Goal: Information Seeking & Learning: Learn about a topic

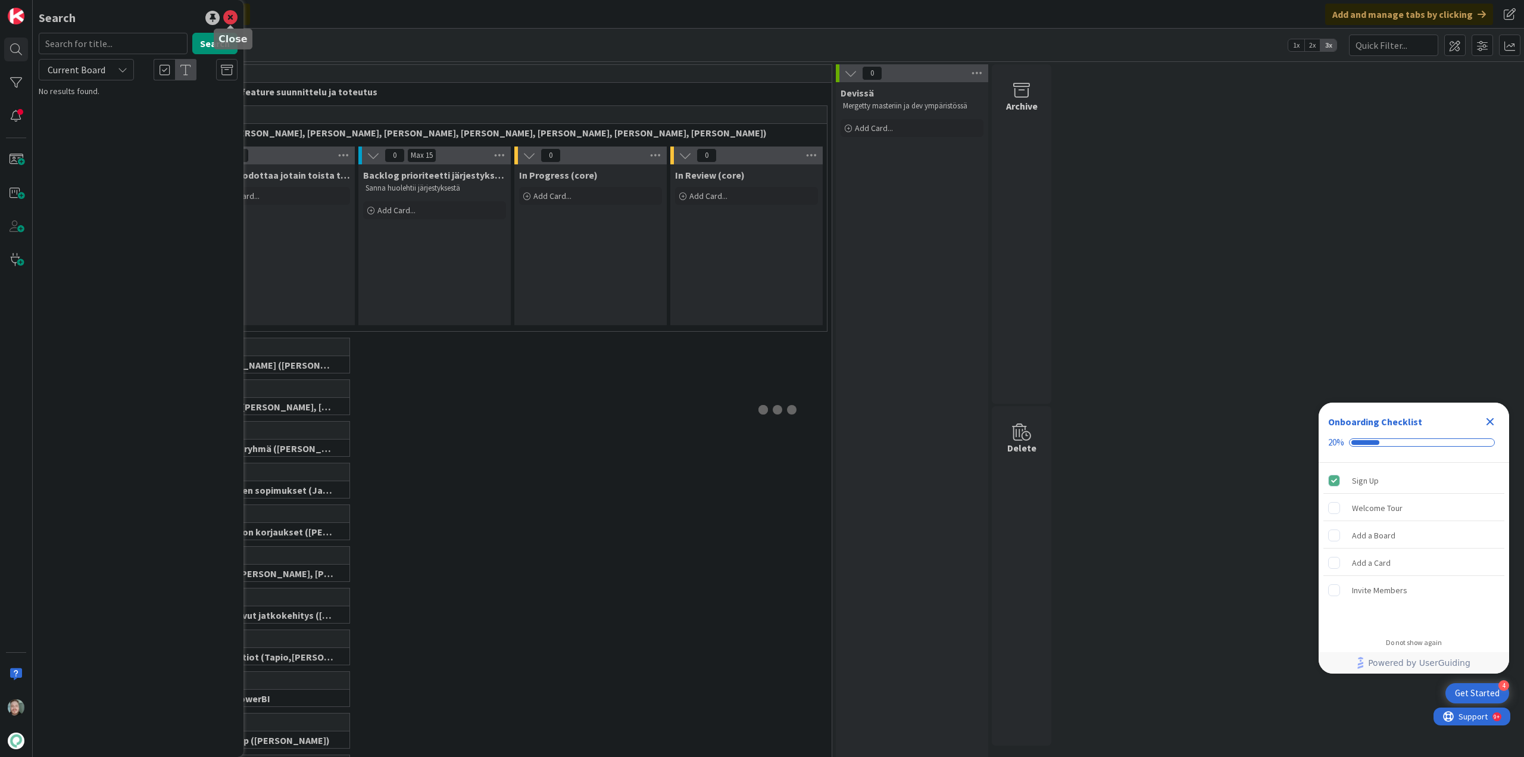
click at [233, 15] on icon at bounding box center [230, 18] width 14 height 14
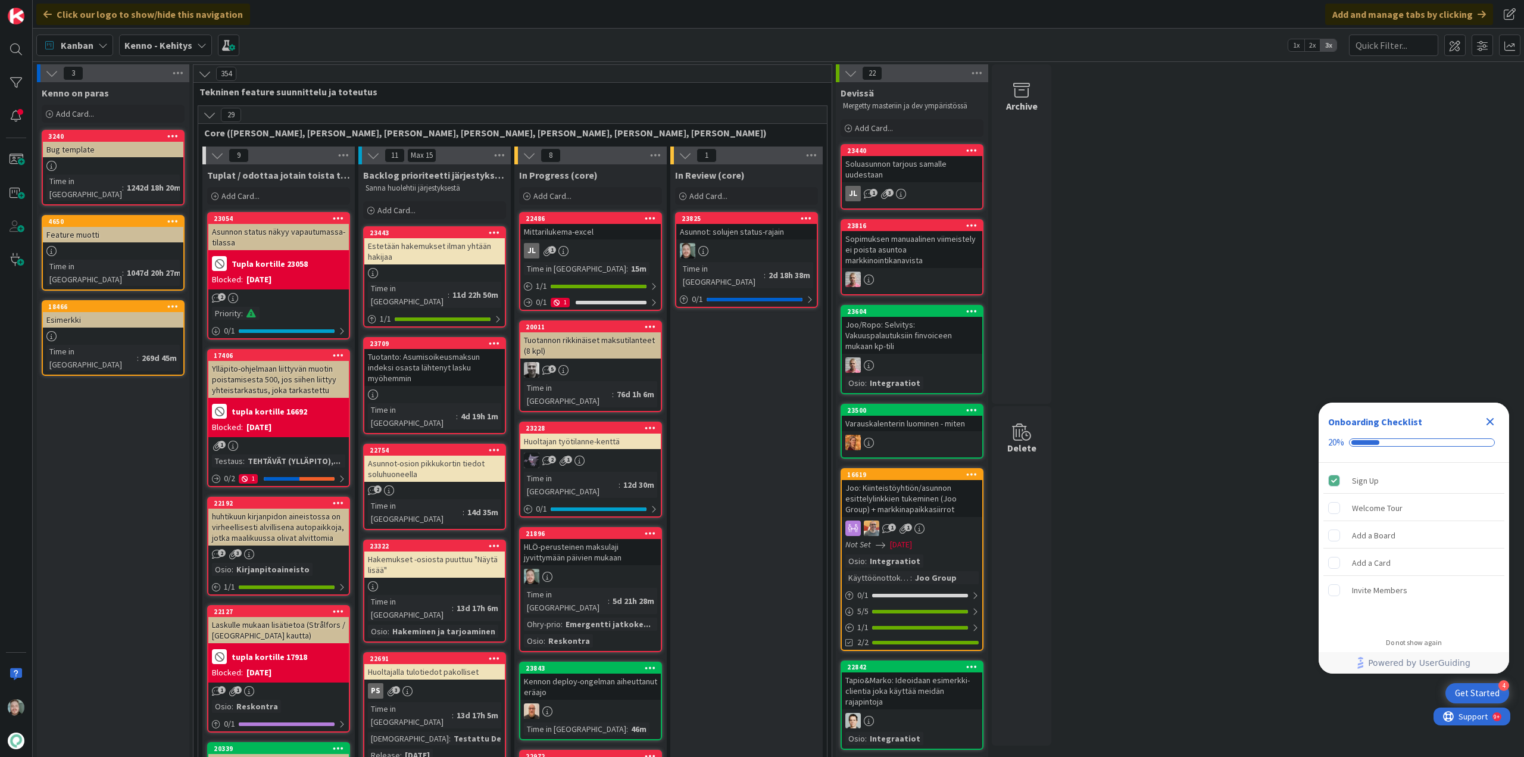
click at [199, 52] on div "Kenno - Kehitys" at bounding box center [165, 45] width 93 height 21
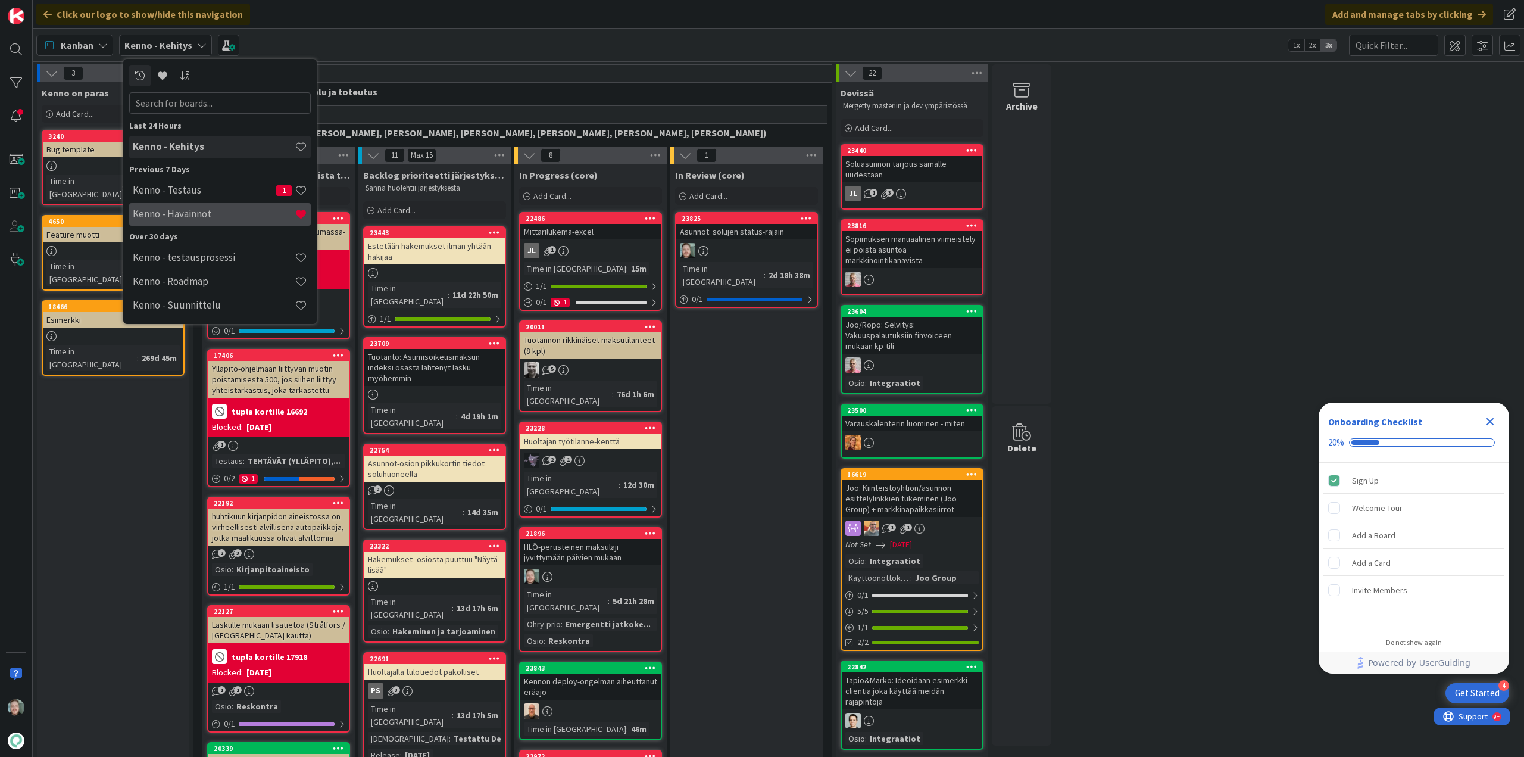
click at [213, 207] on div "Kenno - Havainnot" at bounding box center [220, 214] width 182 height 23
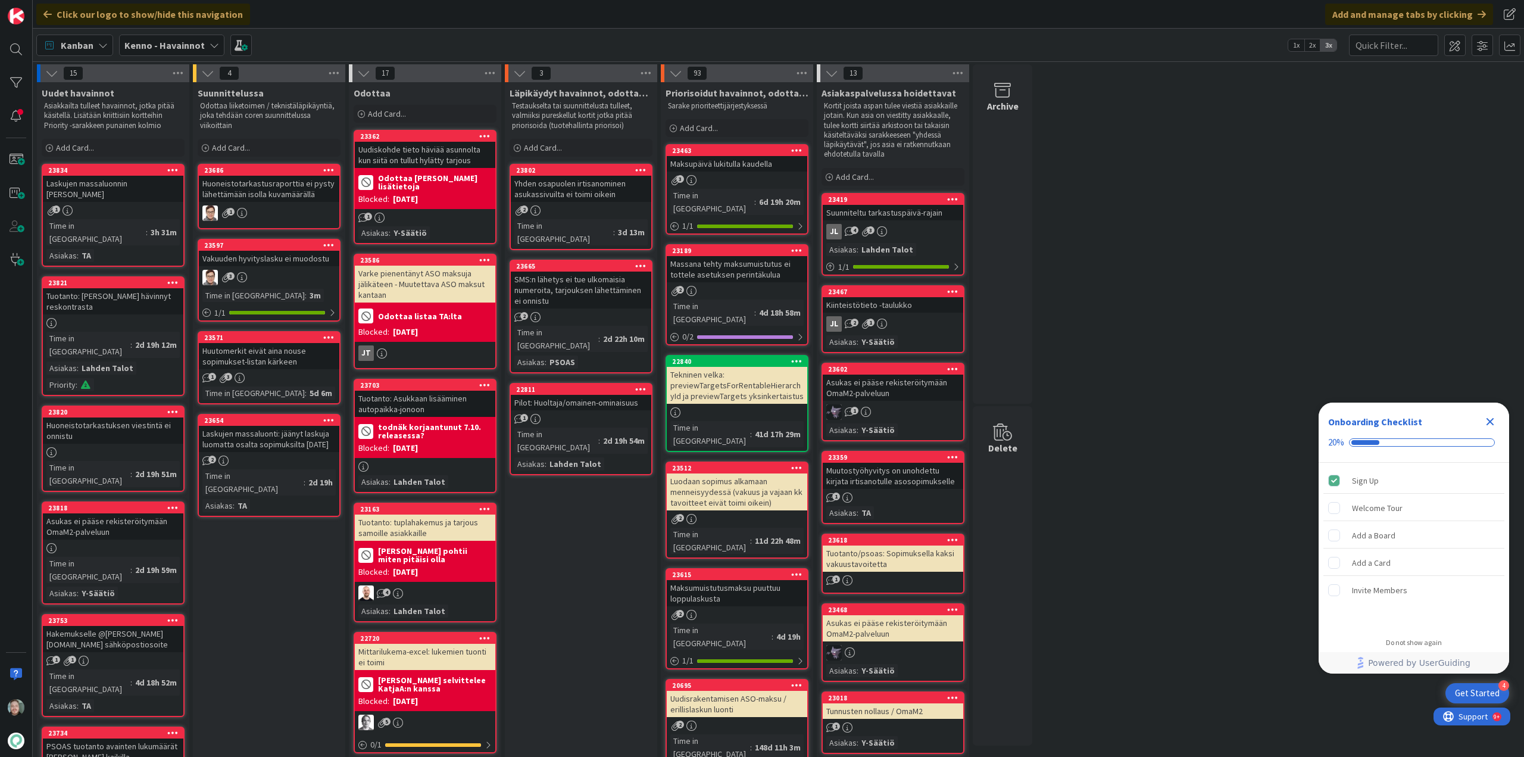
click at [129, 417] on div "Huoneistotarkastuksen viestintä ei onnistu" at bounding box center [113, 430] width 141 height 26
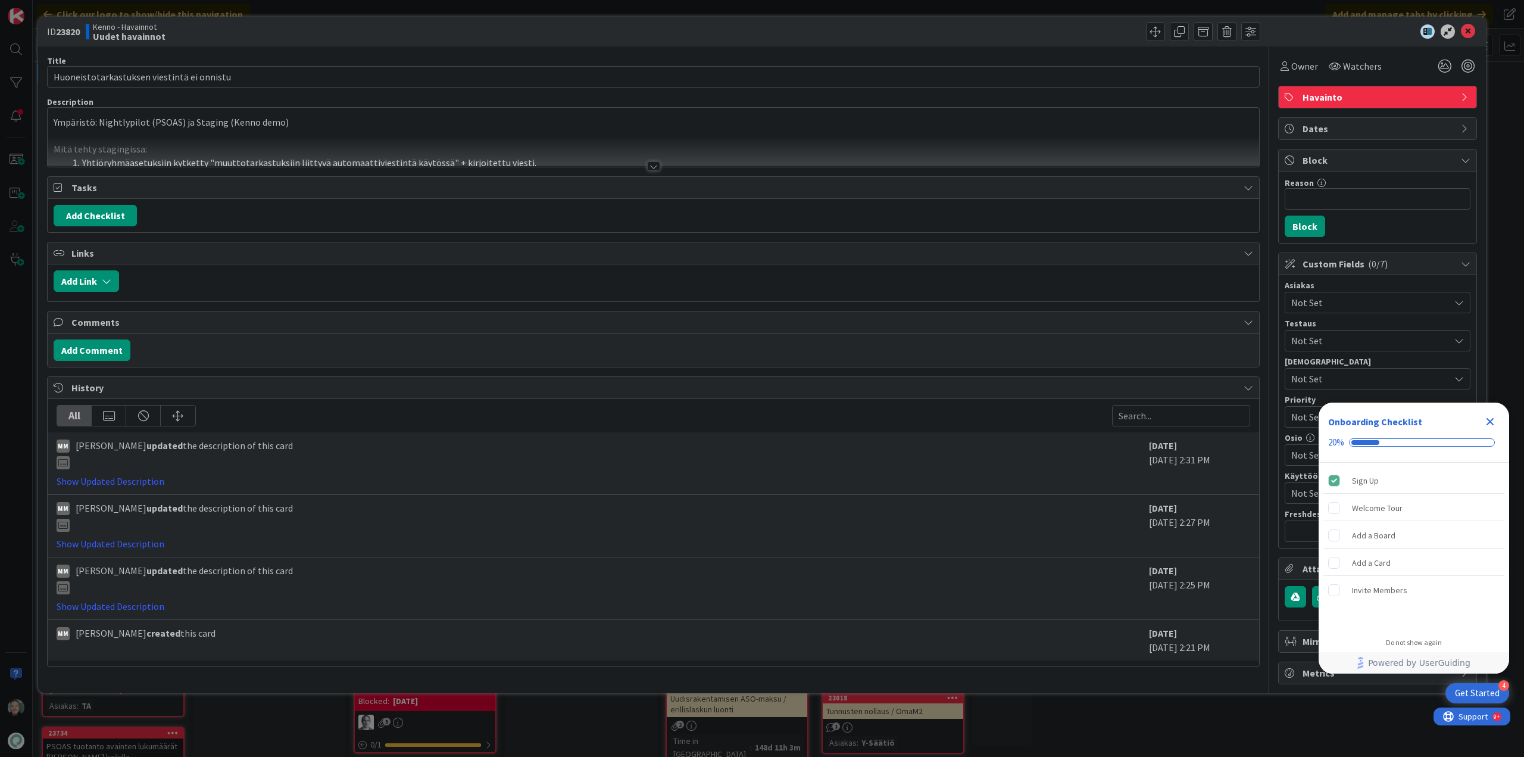
click at [656, 167] on div at bounding box center [653, 166] width 13 height 10
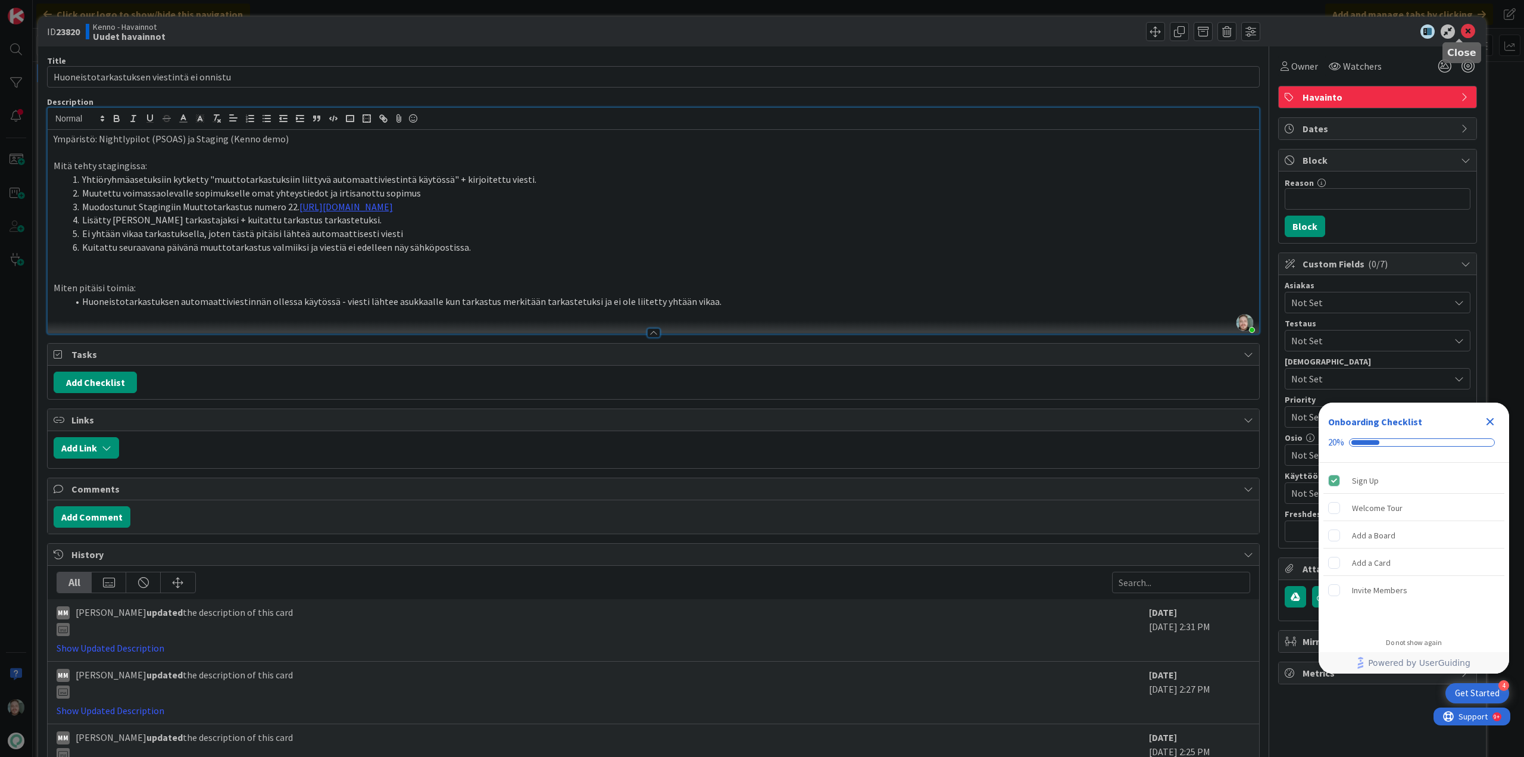
click at [1461, 30] on icon at bounding box center [1468, 31] width 14 height 14
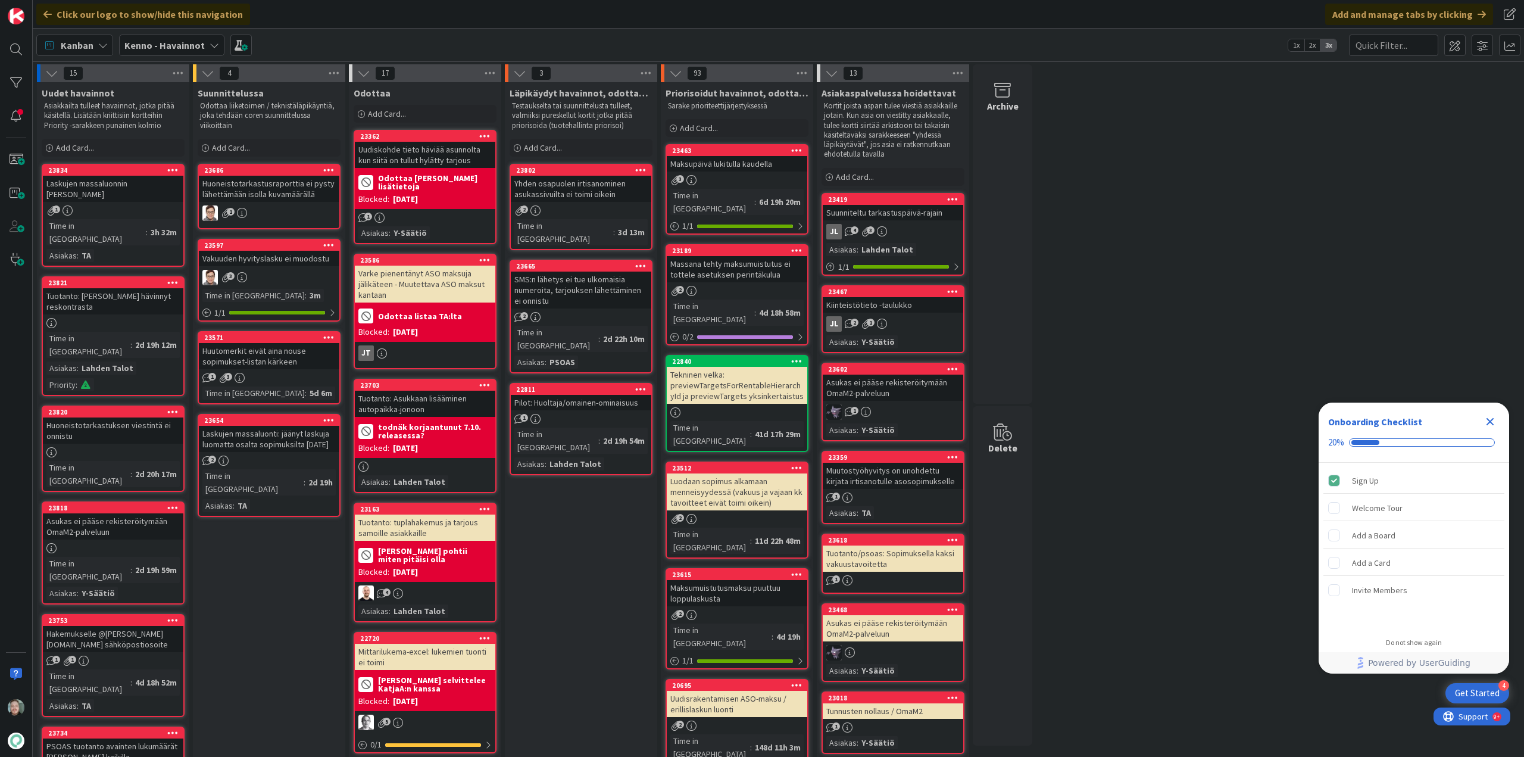
click at [135, 288] on div "Tuotanto: Vesilaskut hävinnyt reskontrasta" at bounding box center [113, 301] width 141 height 26
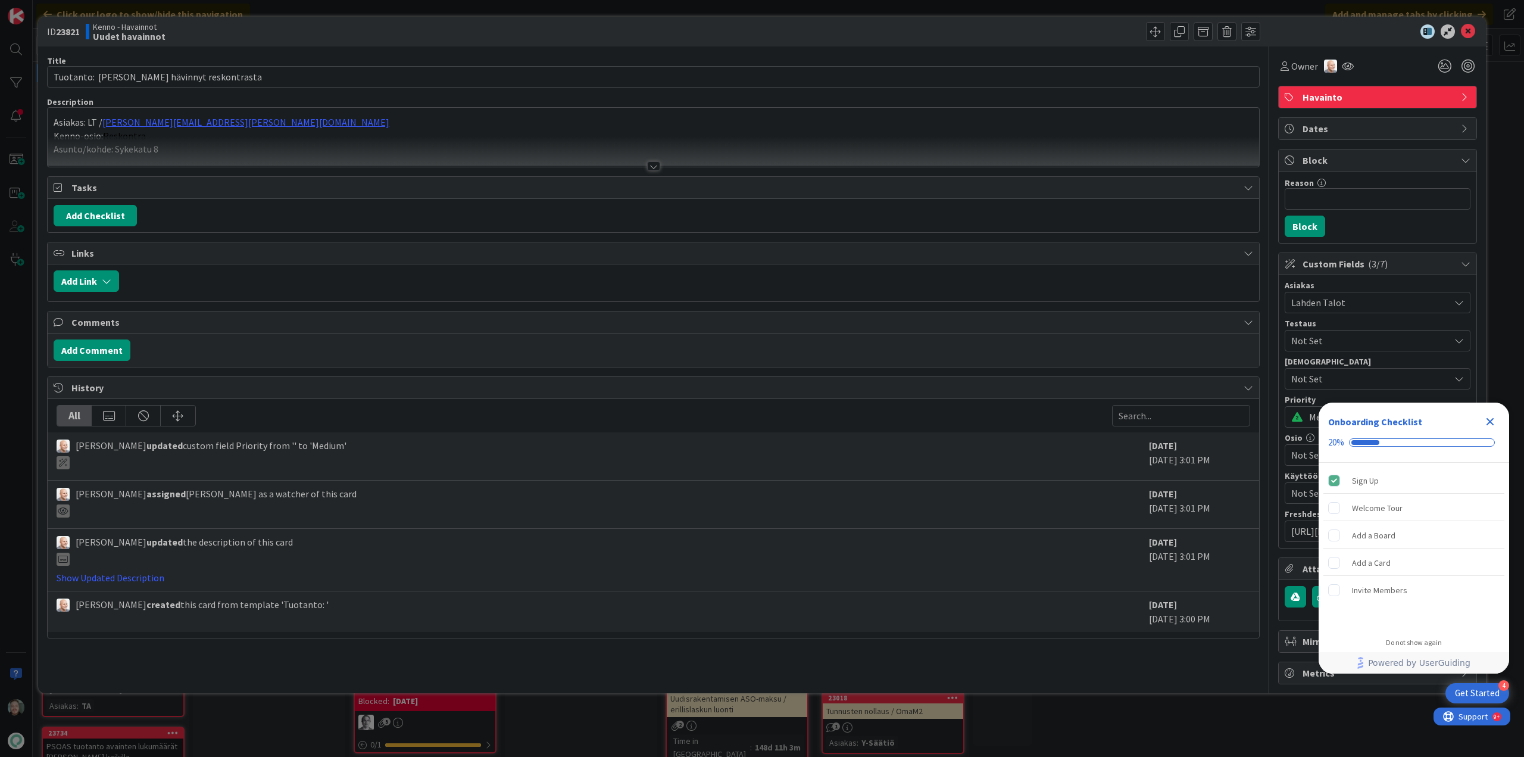
click at [645, 165] on div at bounding box center [654, 151] width 1212 height 30
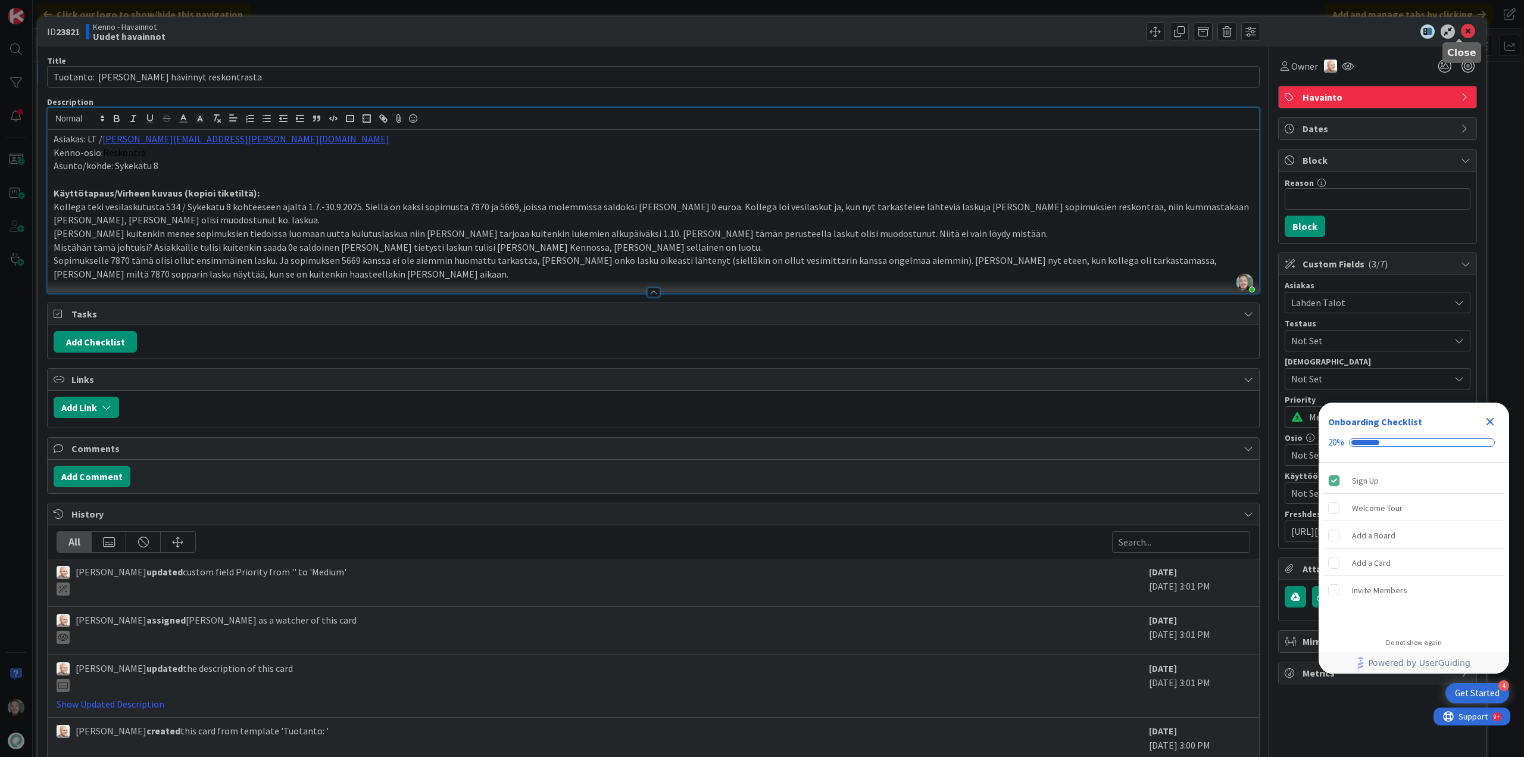
click at [1461, 29] on icon at bounding box center [1468, 31] width 14 height 14
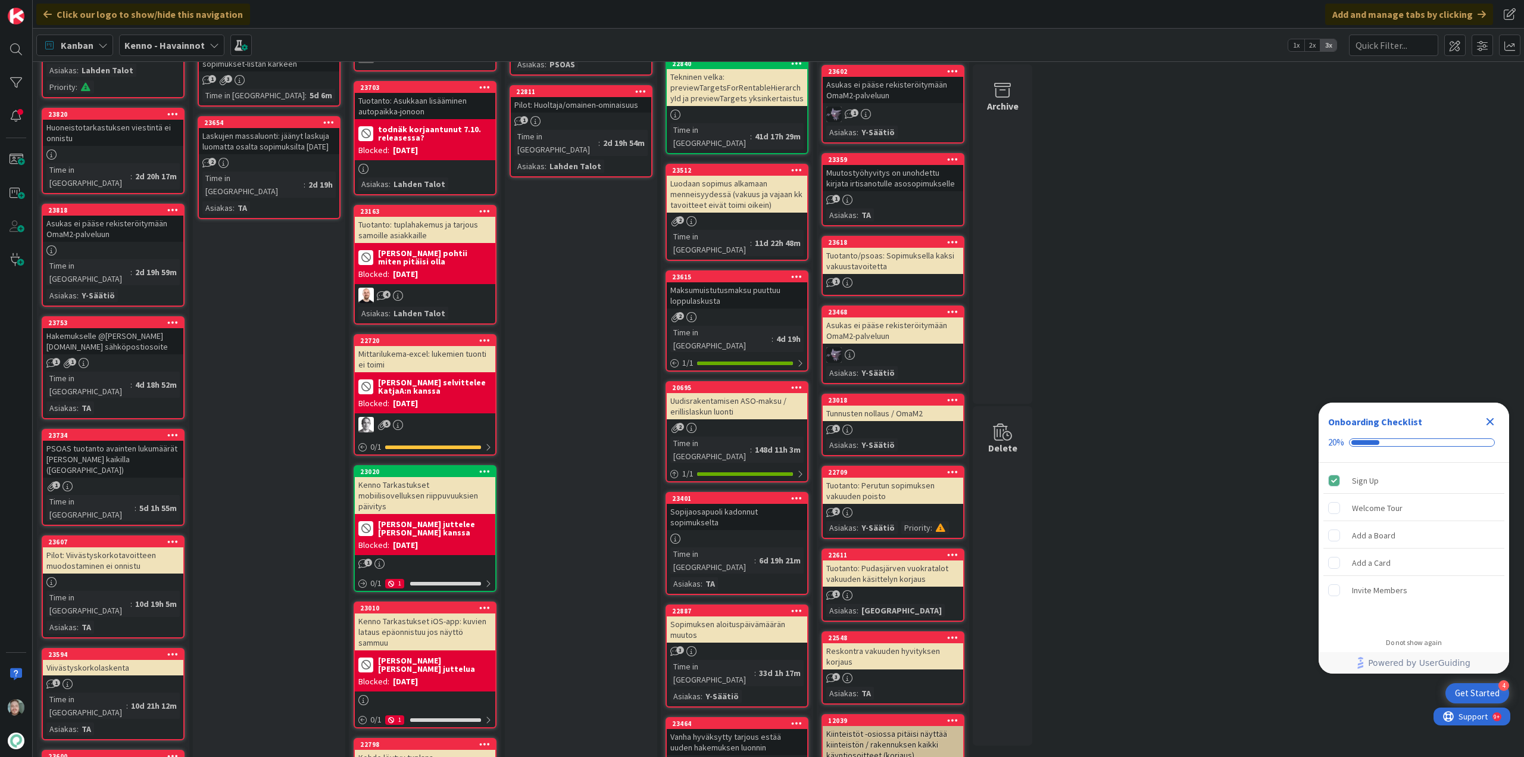
click at [135, 328] on div "Hakemukselle @pandia.fi sähköpostiosoite" at bounding box center [113, 341] width 141 height 26
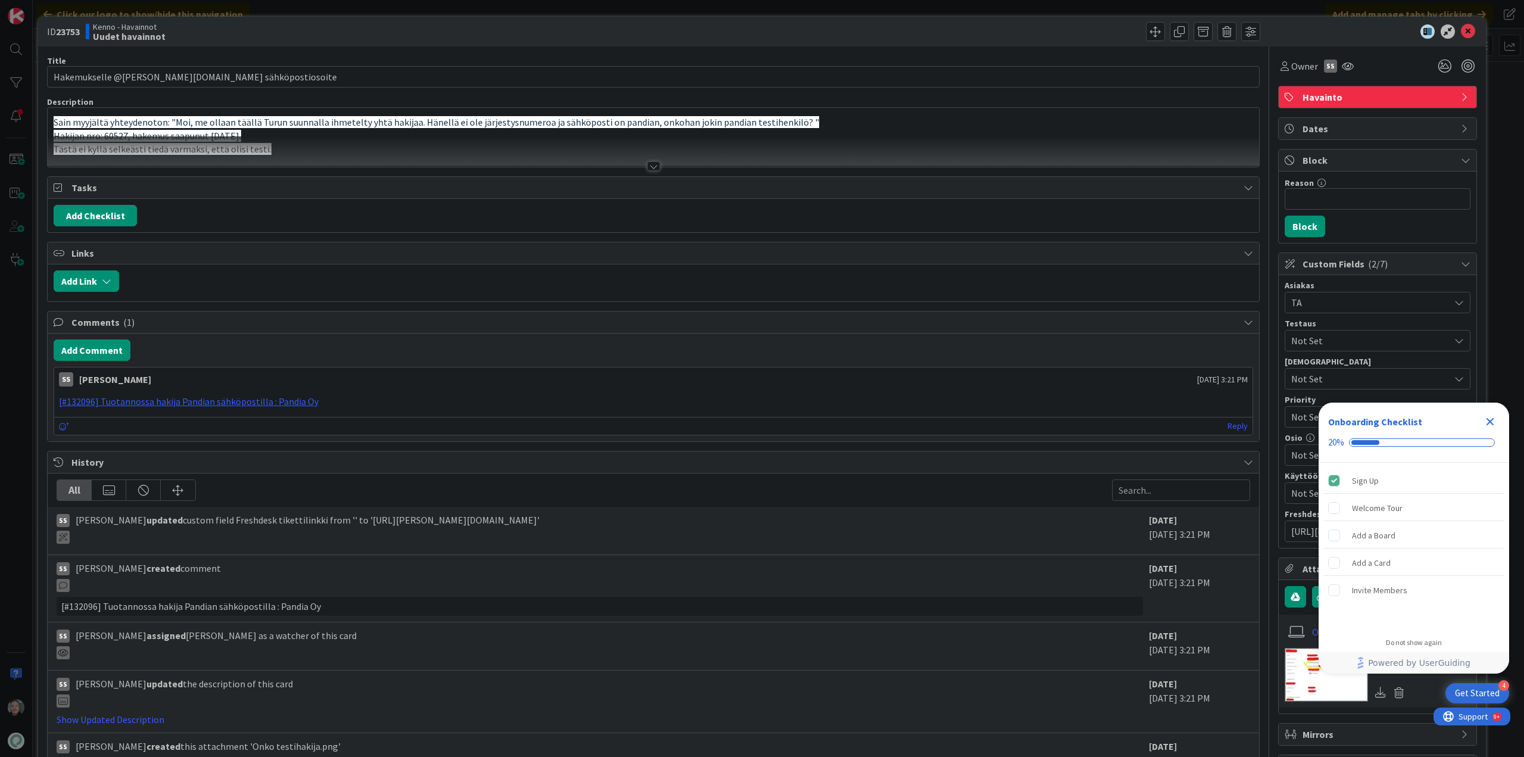
click at [647, 169] on div at bounding box center [653, 166] width 13 height 10
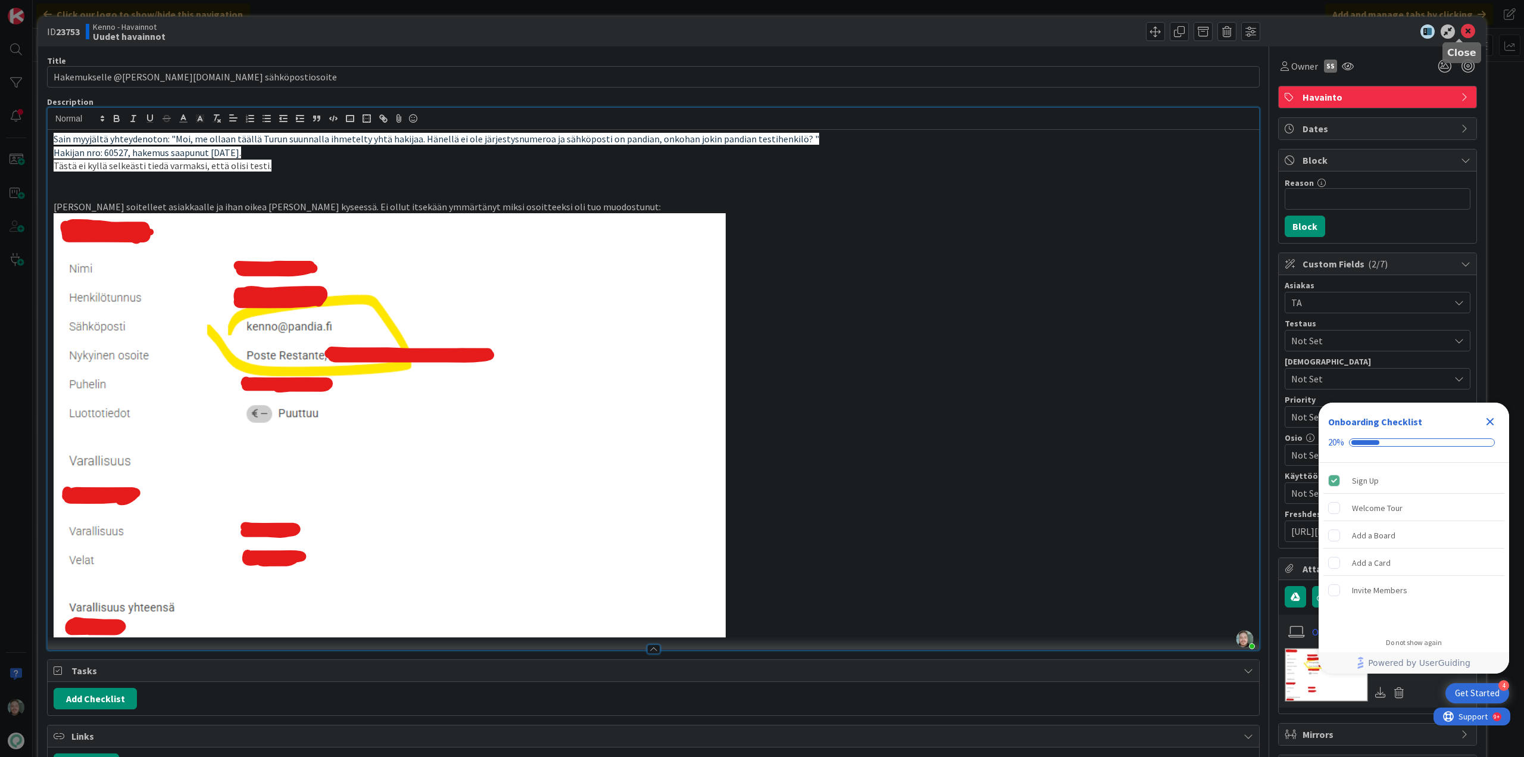
click at [1462, 33] on icon at bounding box center [1468, 31] width 14 height 14
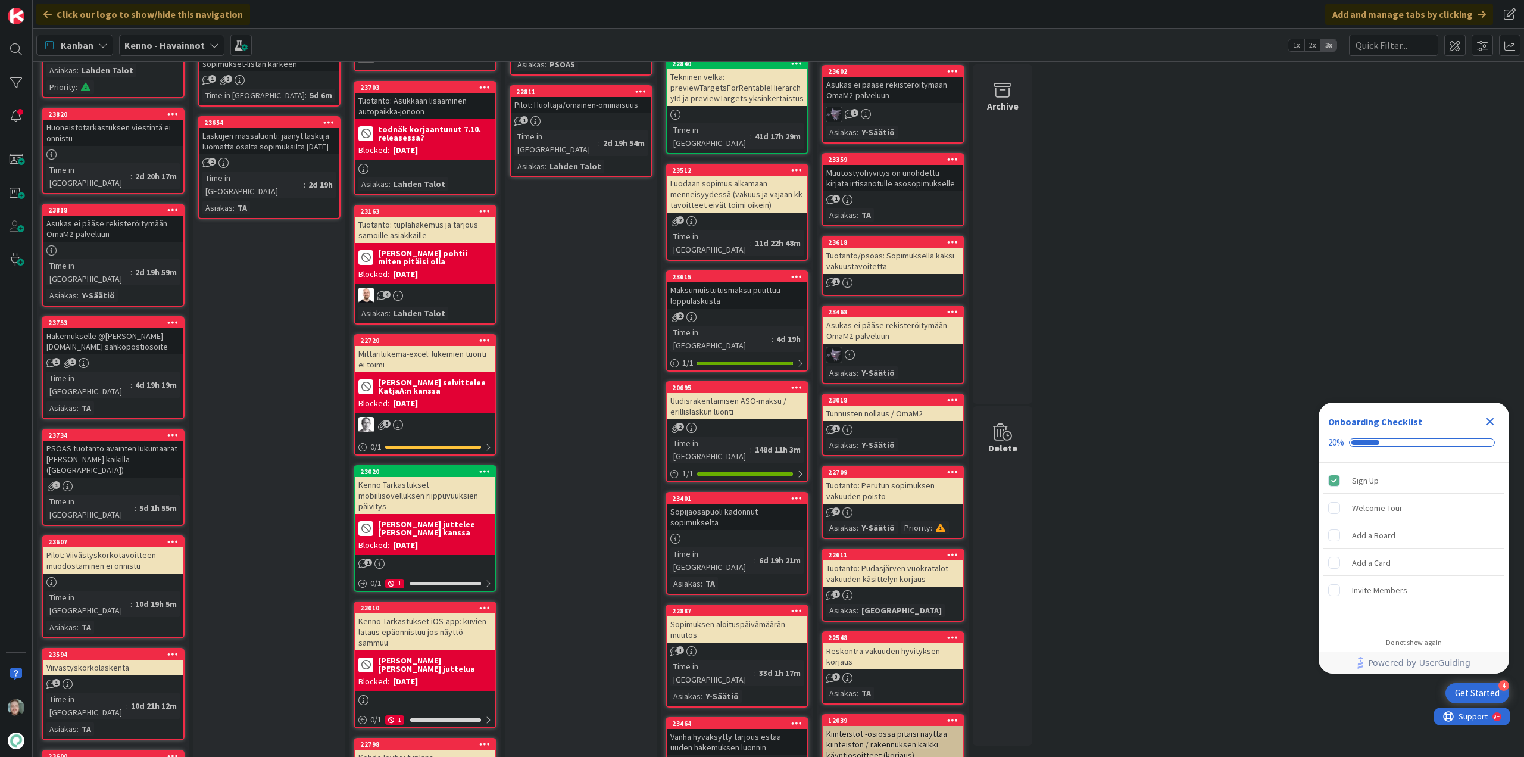
click at [85, 441] on div "PSOAS tuotanto avainten lukumäärät ei näy kaikilla (selainongelma)" at bounding box center [113, 459] width 141 height 37
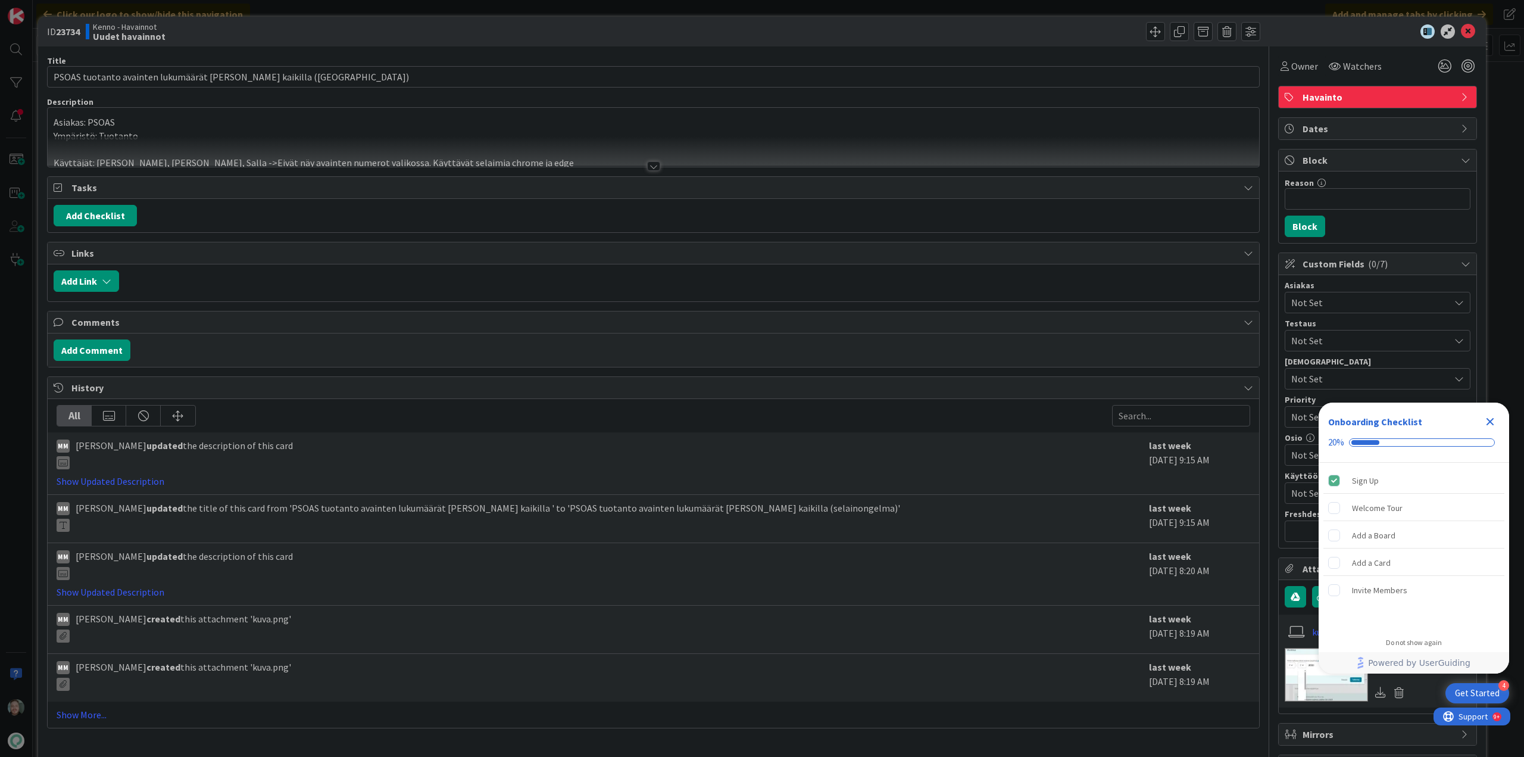
click at [653, 168] on div at bounding box center [653, 166] width 13 height 10
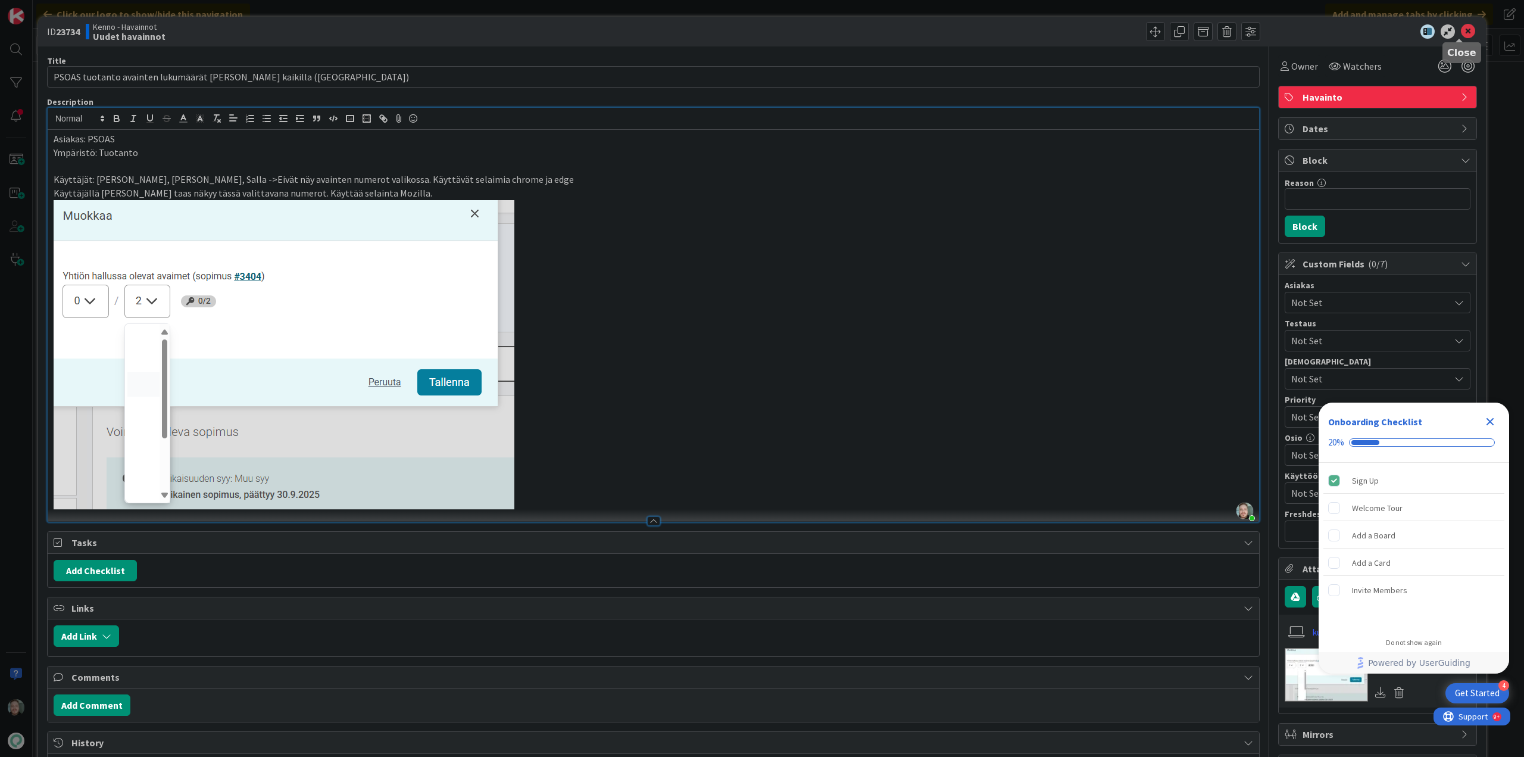
click at [1461, 29] on icon at bounding box center [1468, 31] width 14 height 14
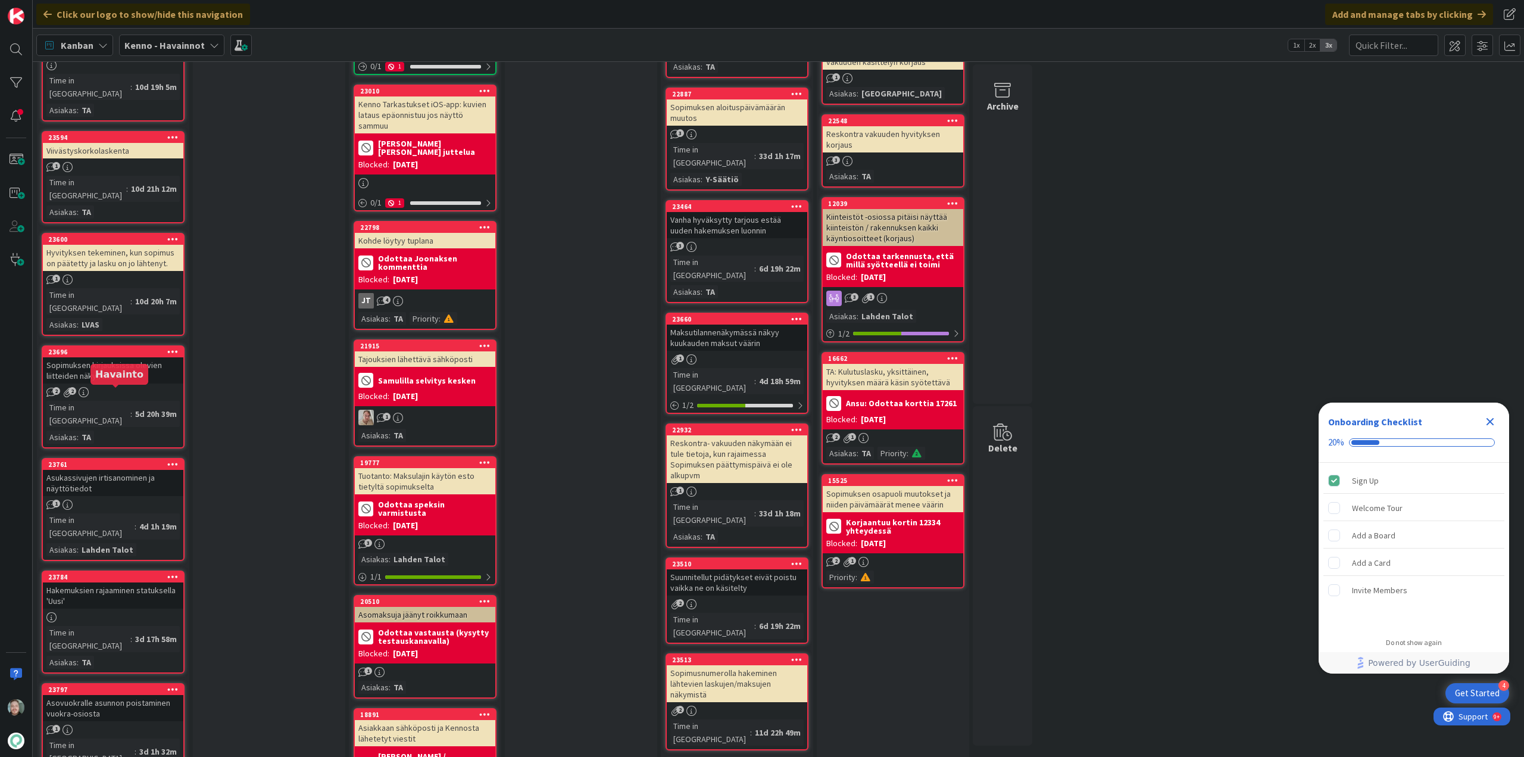
scroll to position [834, 0]
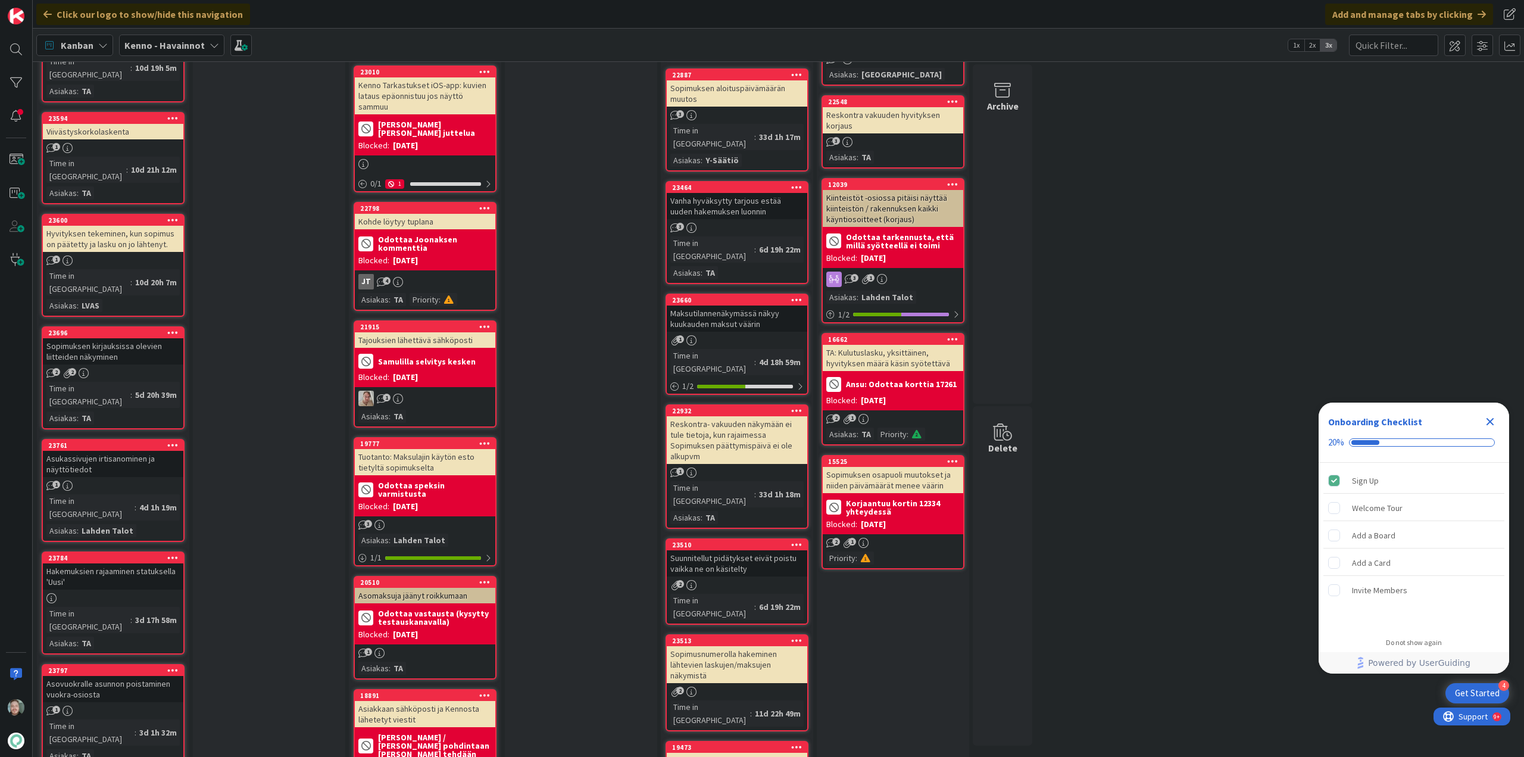
click at [148, 563] on div "Hakemuksien rajaaminen statuksella 'Uusi'" at bounding box center [113, 576] width 141 height 26
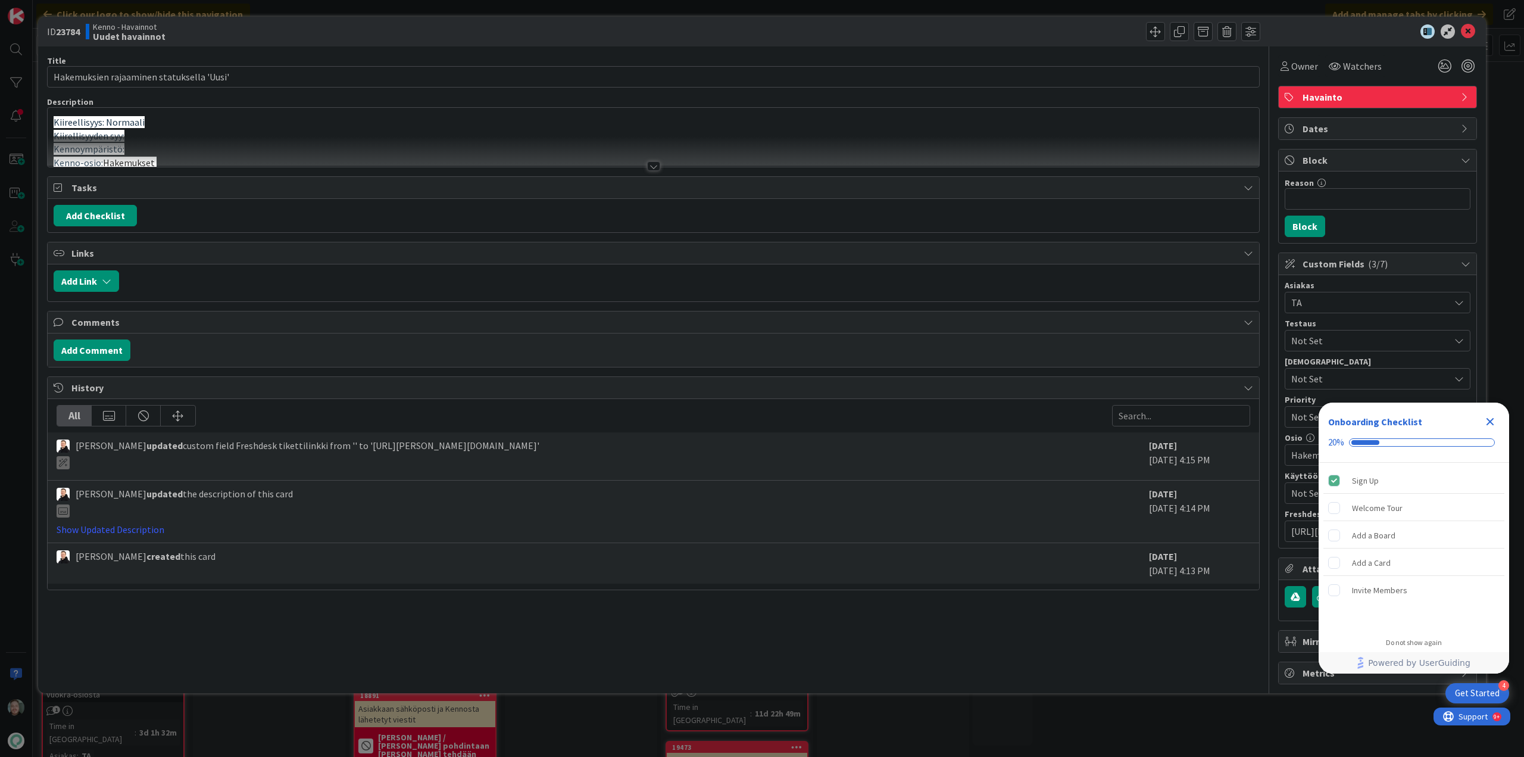
click at [647, 170] on div "Title 41 / 128 Hakemuksien rajaaminen statuksella 'Uusi' Description Kiireellis…" at bounding box center [653, 365] width 1213 height 638
click at [651, 169] on div at bounding box center [653, 166] width 13 height 10
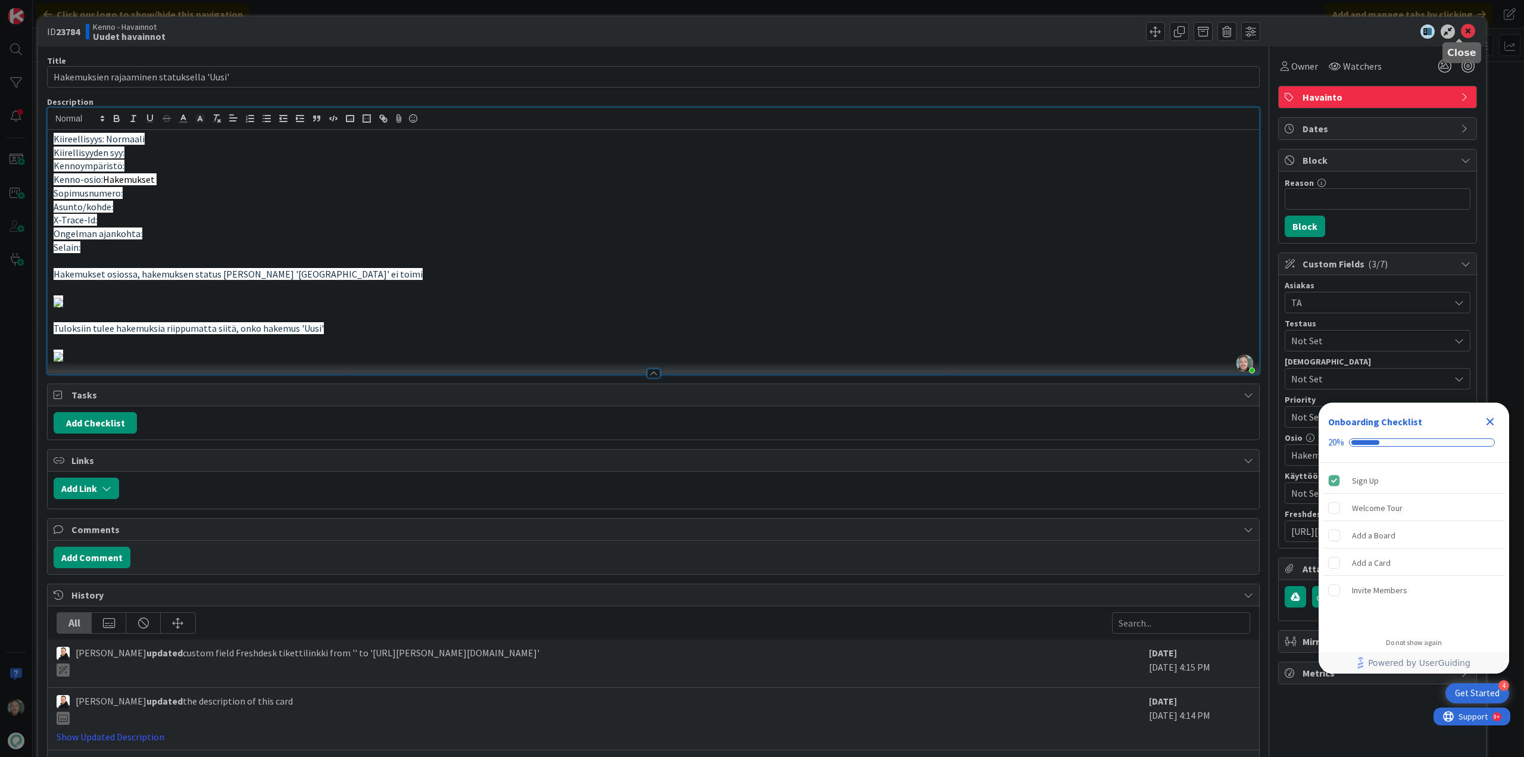
click at [1461, 29] on icon at bounding box center [1468, 31] width 14 height 14
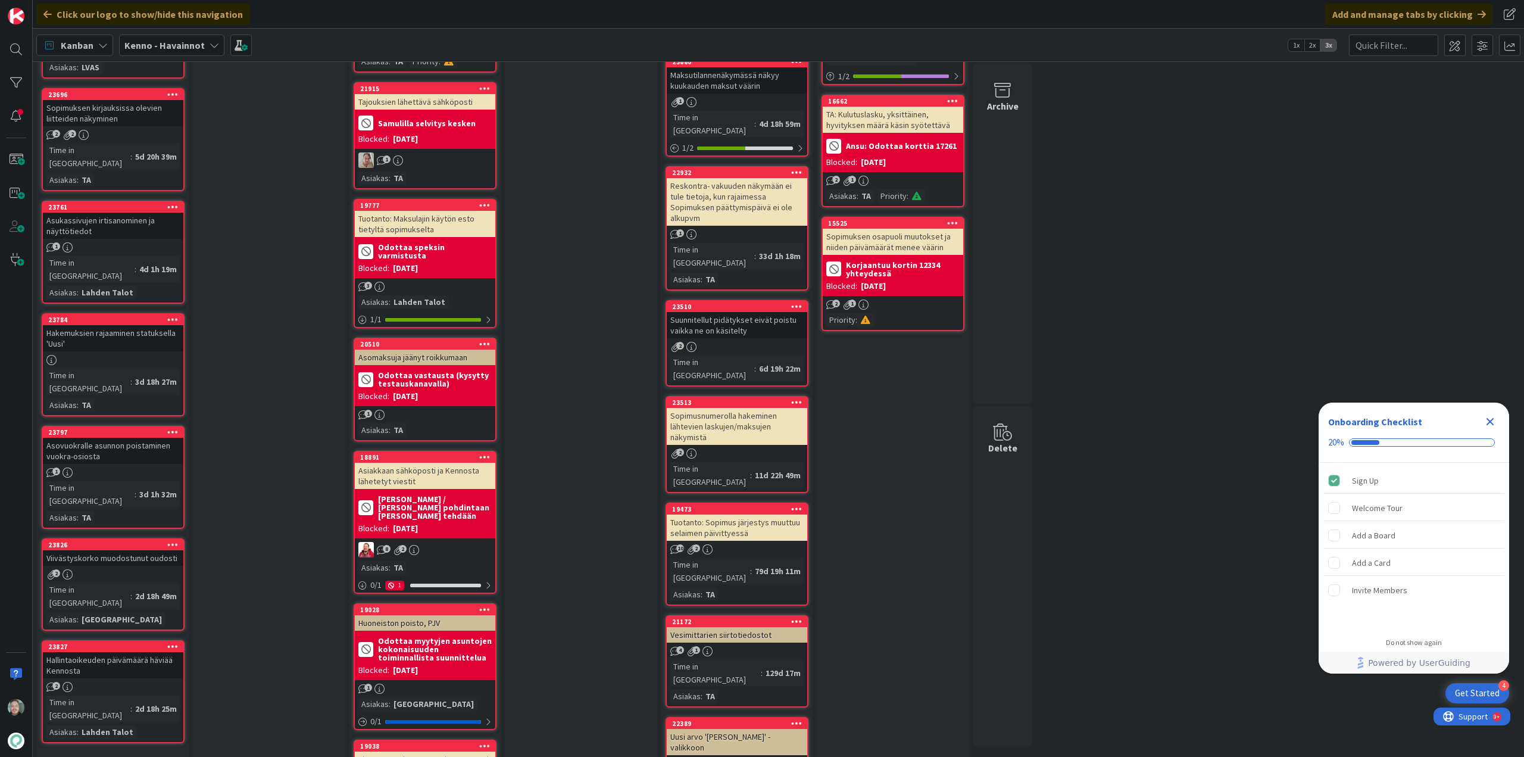
click at [130, 652] on div "Hallintaoikeuden päivämäärä häviää Kennosta" at bounding box center [113, 665] width 141 height 26
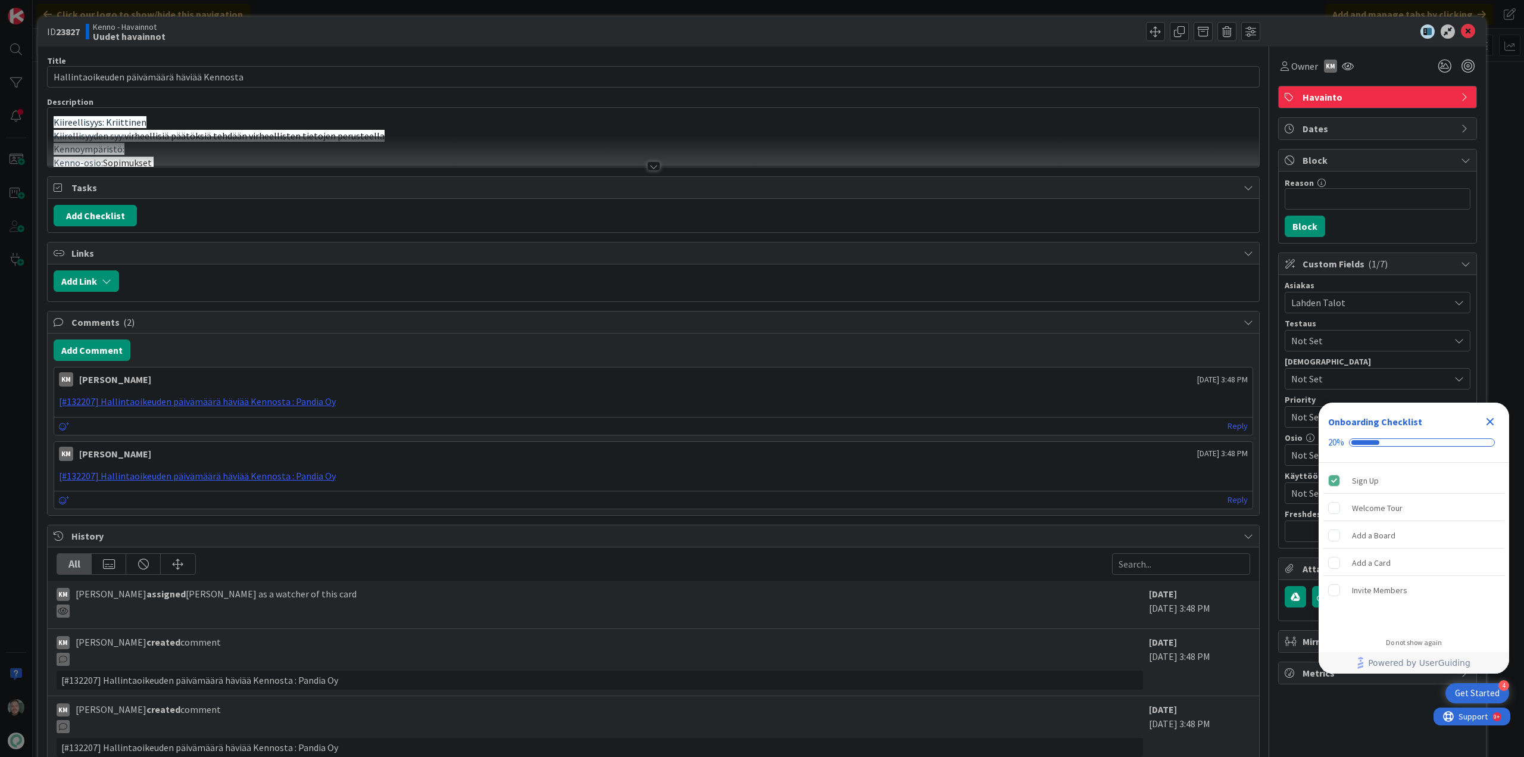
click at [652, 166] on div at bounding box center [653, 166] width 13 height 10
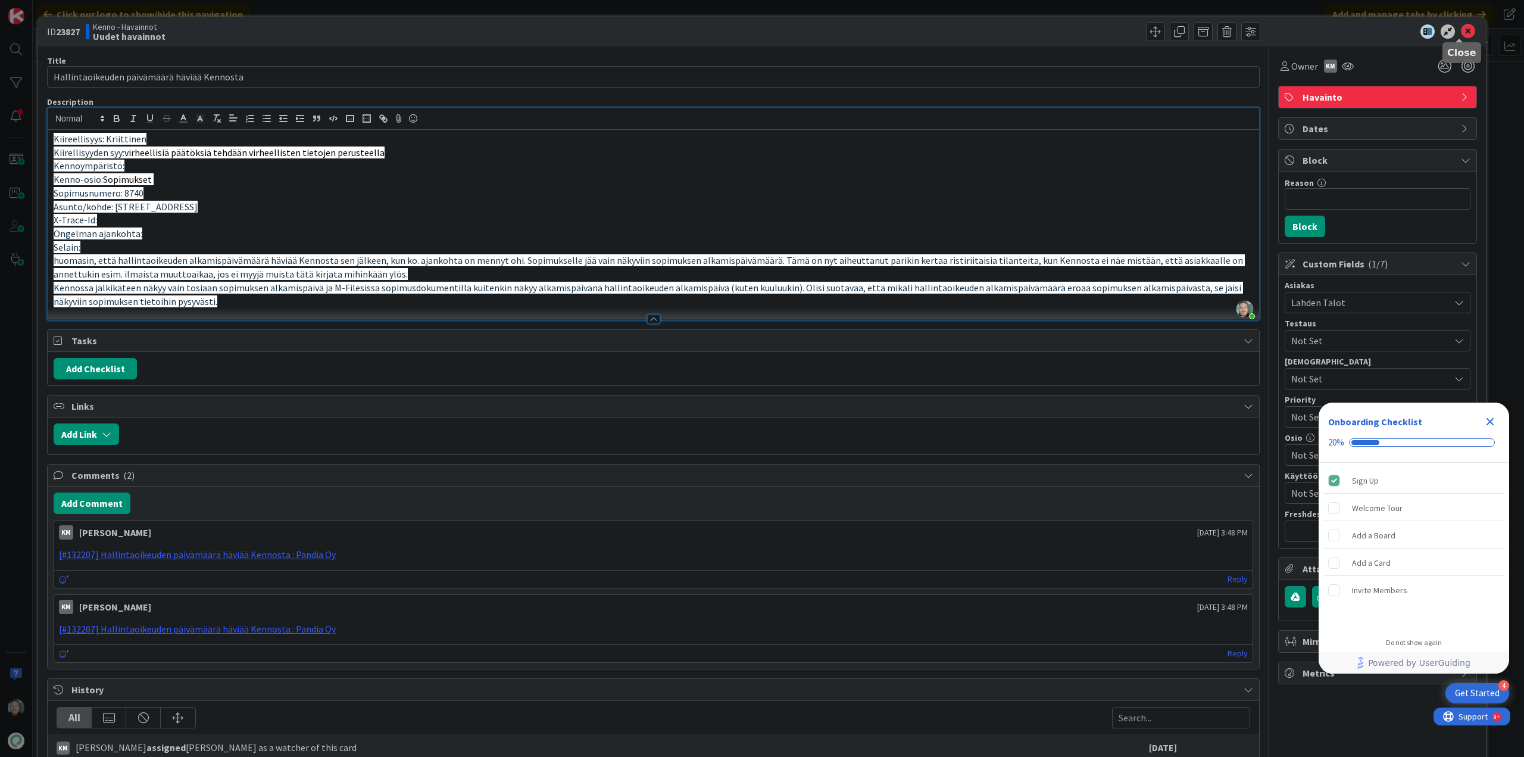
click at [1464, 27] on icon at bounding box center [1468, 31] width 14 height 14
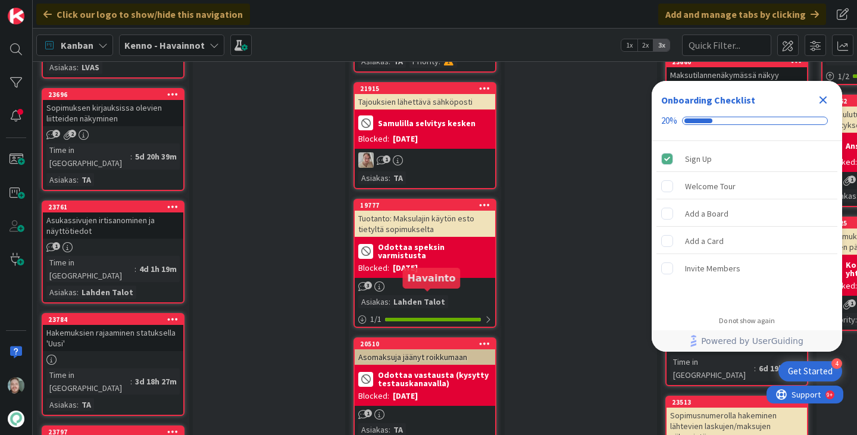
scroll to position [1072, 0]
click at [819, 92] on div "Close Checklist" at bounding box center [823, 100] width 19 height 19
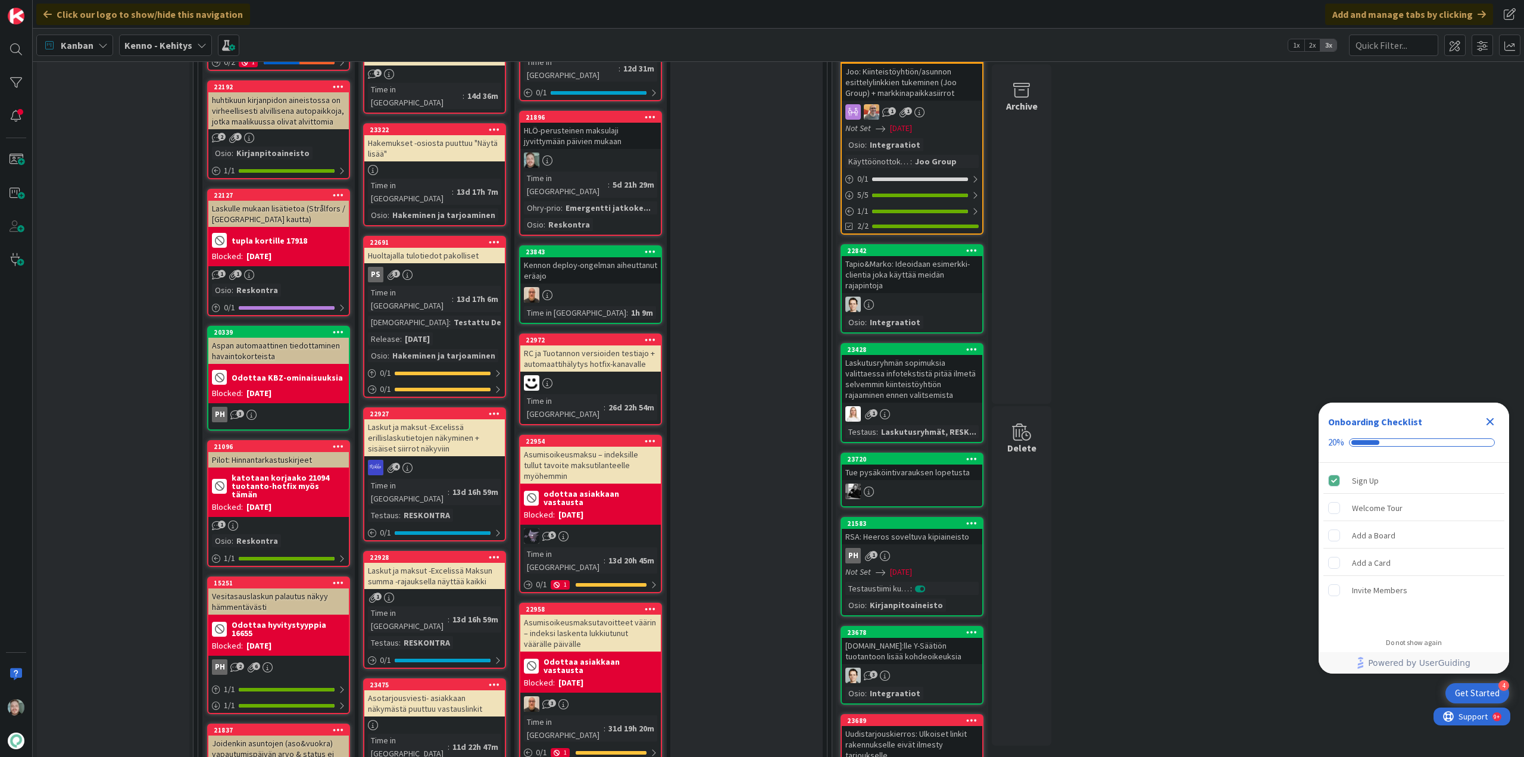
scroll to position [417, 0]
